Goal: Find specific page/section: Find specific page/section

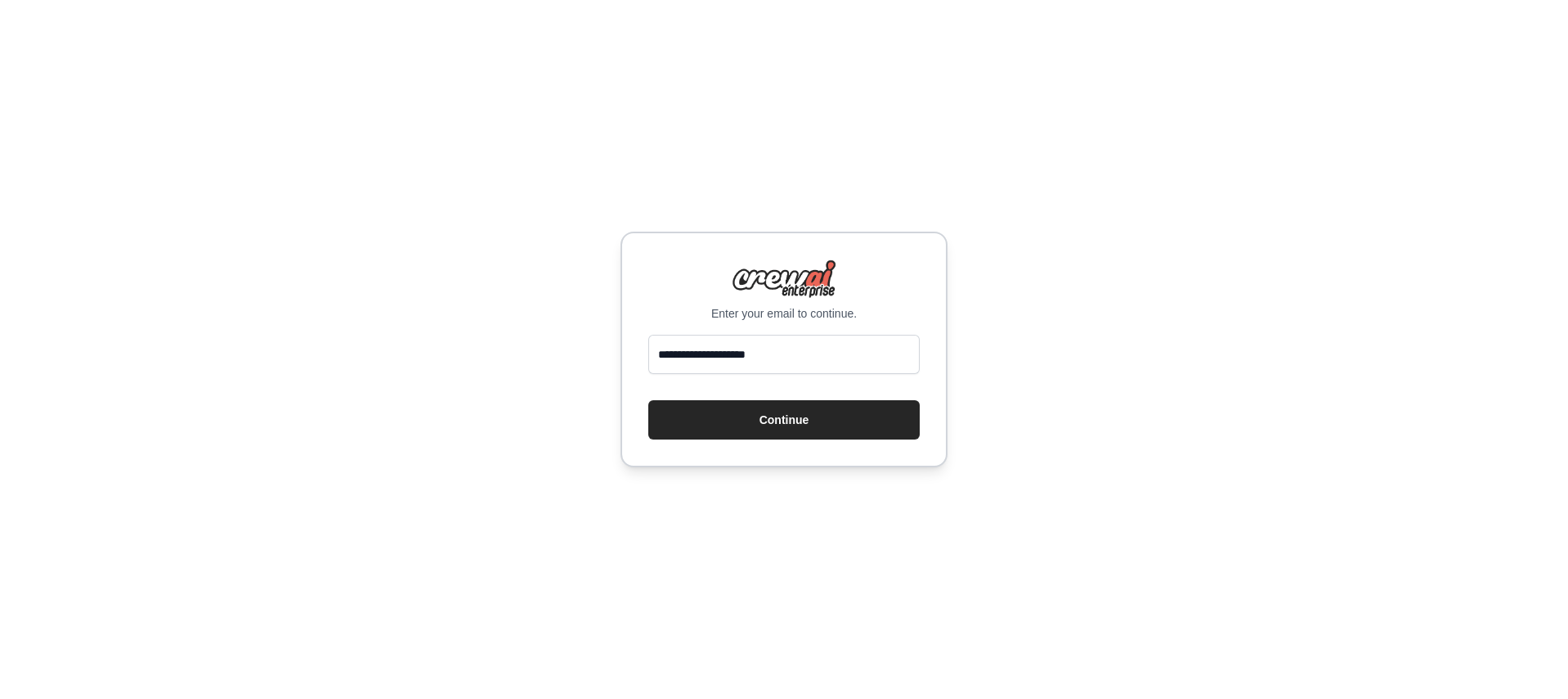
type input "**********"
click at [649, 400] on button "Continue" at bounding box center [784, 420] width 271 height 39
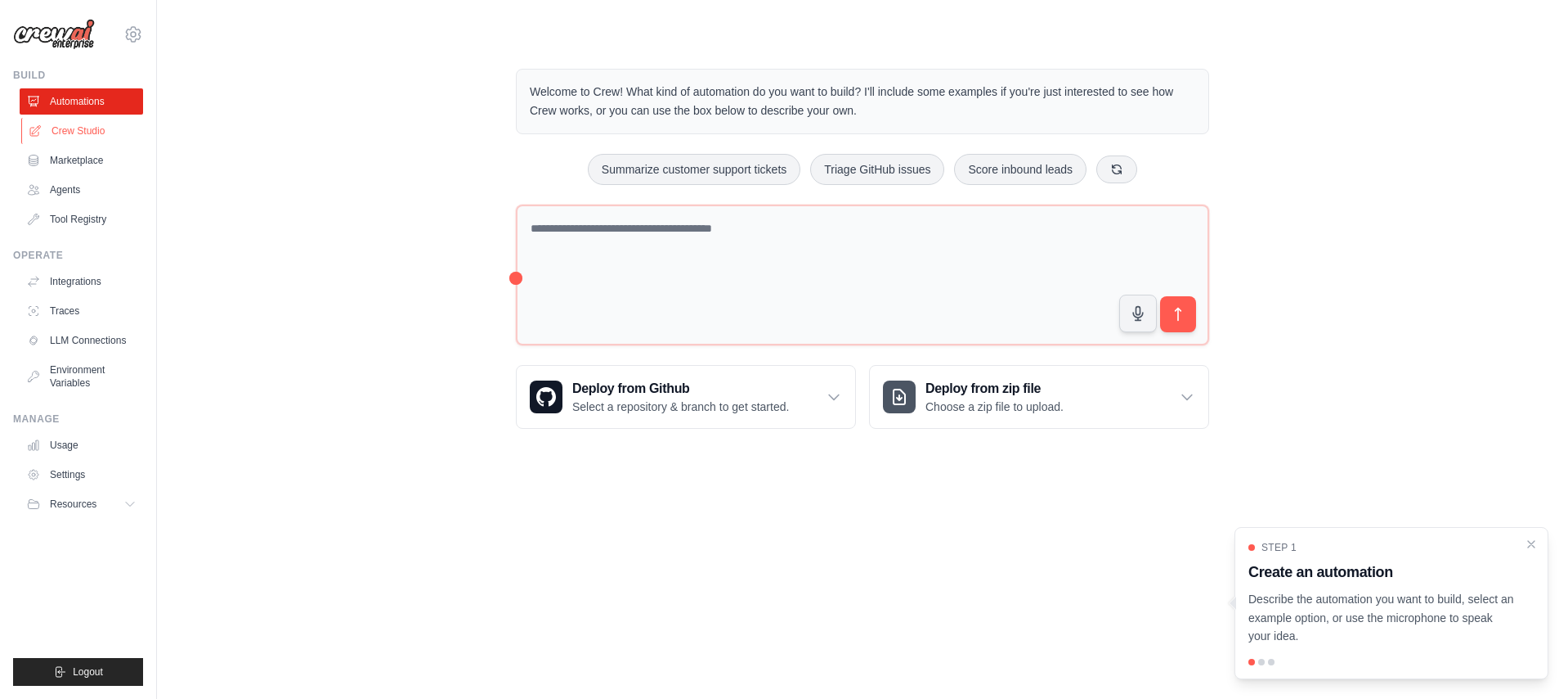
click at [112, 144] on link "Crew Studio" at bounding box center [82, 131] width 123 height 26
